Goal: Information Seeking & Learning: Learn about a topic

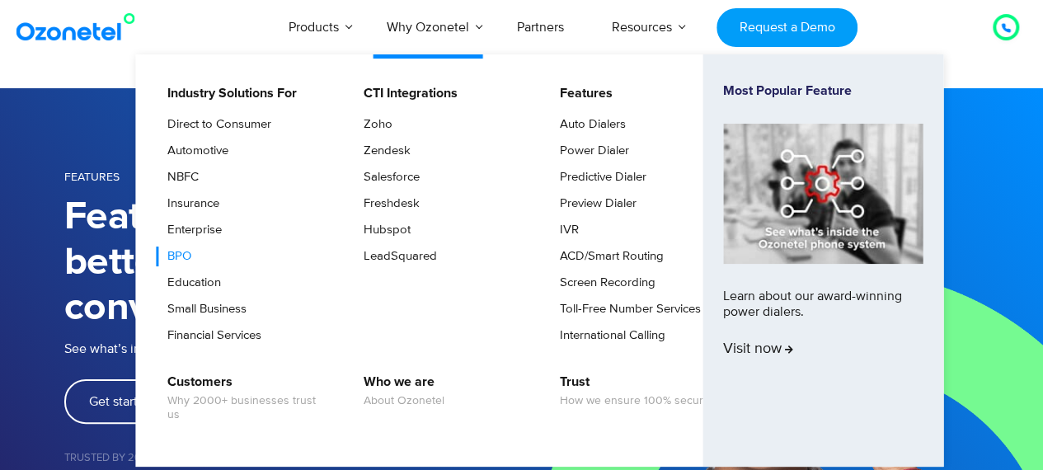
click at [173, 251] on link "BPO" at bounding box center [175, 257] width 37 height 20
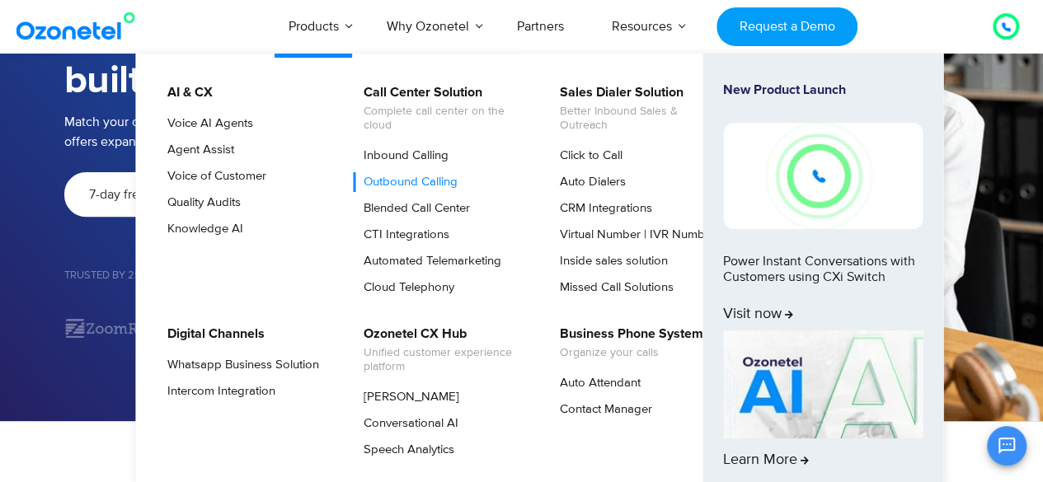
click at [407, 181] on link "Outbound Calling" at bounding box center [406, 182] width 107 height 20
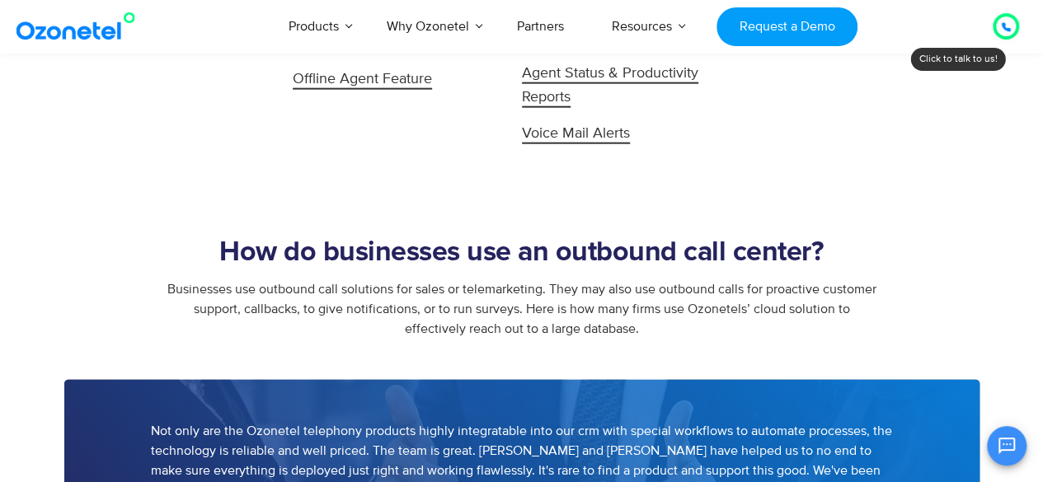
scroll to position [1962, 0]
